Goal: Find specific page/section: Find specific page/section

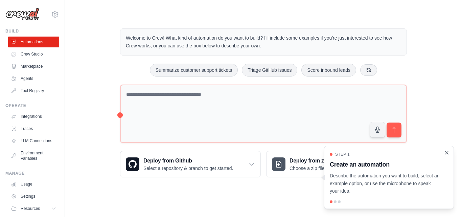
click at [447, 151] on icon "Close walkthrough" at bounding box center [446, 152] width 6 height 6
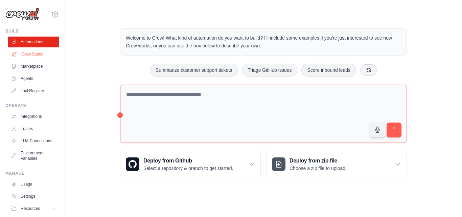
click at [43, 54] on link "Crew Studio" at bounding box center [34, 54] width 51 height 11
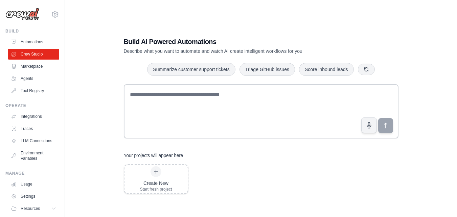
scroll to position [26, 0]
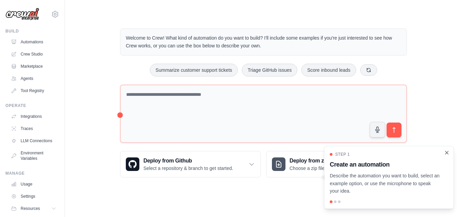
click at [447, 150] on icon "Close walkthrough" at bounding box center [446, 152] width 6 height 6
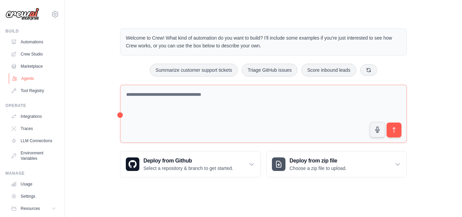
click at [39, 74] on link "Agents" at bounding box center [34, 78] width 51 height 11
